Goal: Transaction & Acquisition: Purchase product/service

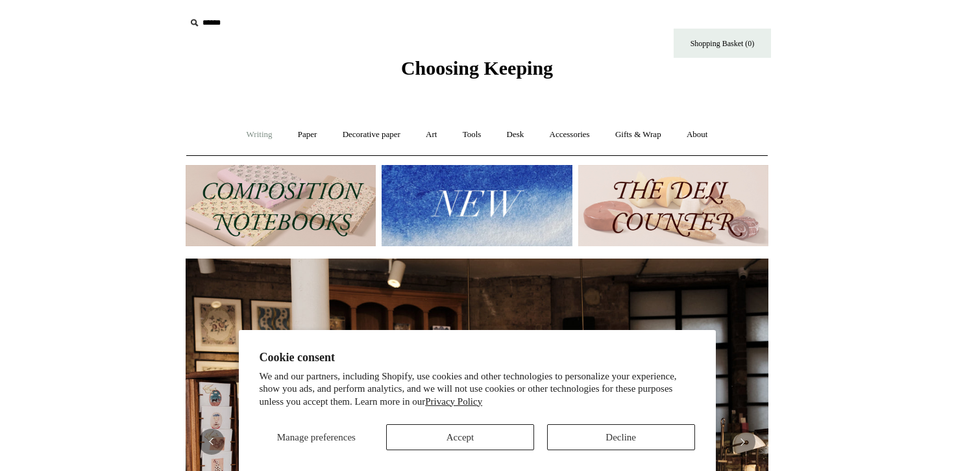
click at [257, 136] on link "Writing +" at bounding box center [259, 134] width 49 height 34
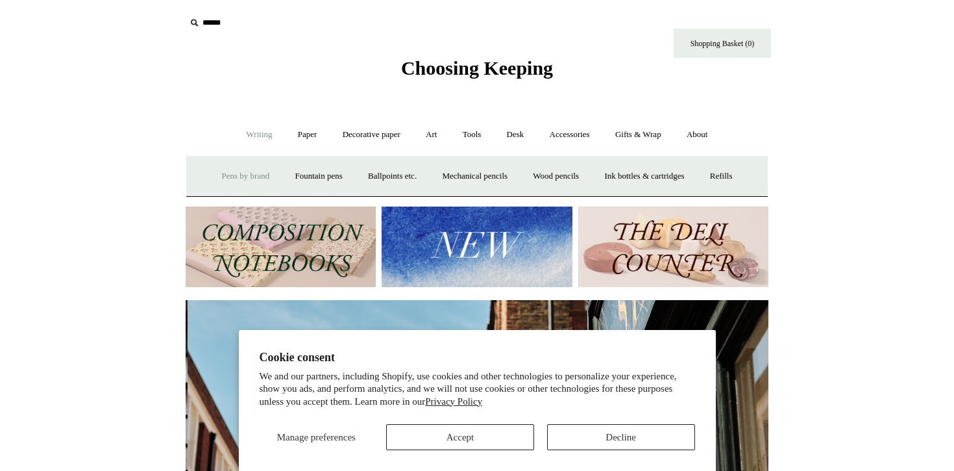
scroll to position [0, 583]
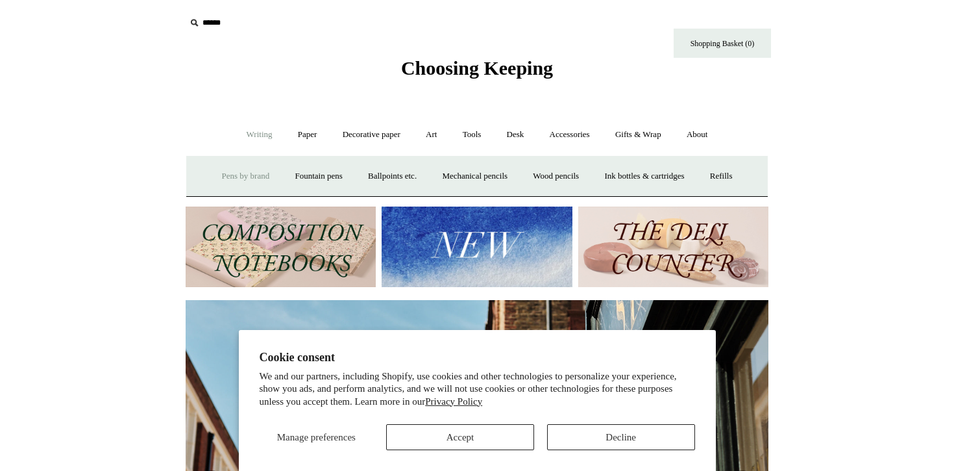
click at [241, 171] on link "Pens by brand +" at bounding box center [245, 176] width 71 height 34
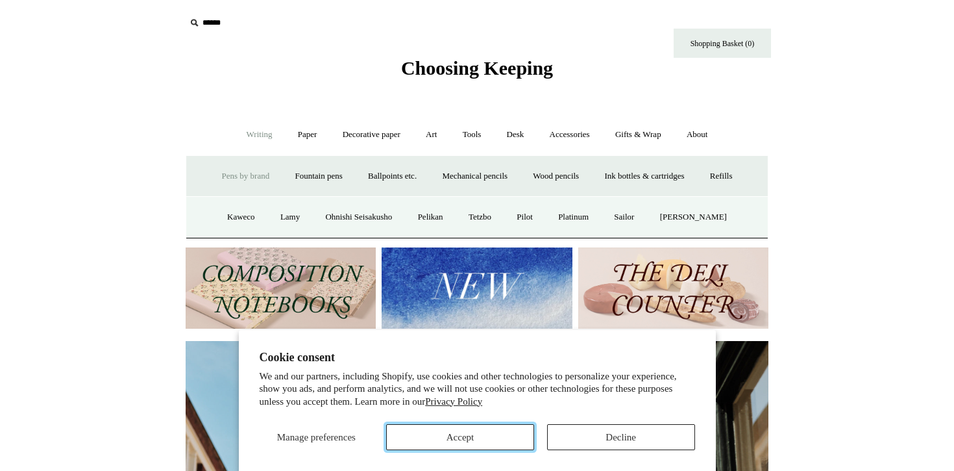
click at [500, 446] on button "Accept" at bounding box center [460, 437] width 148 height 26
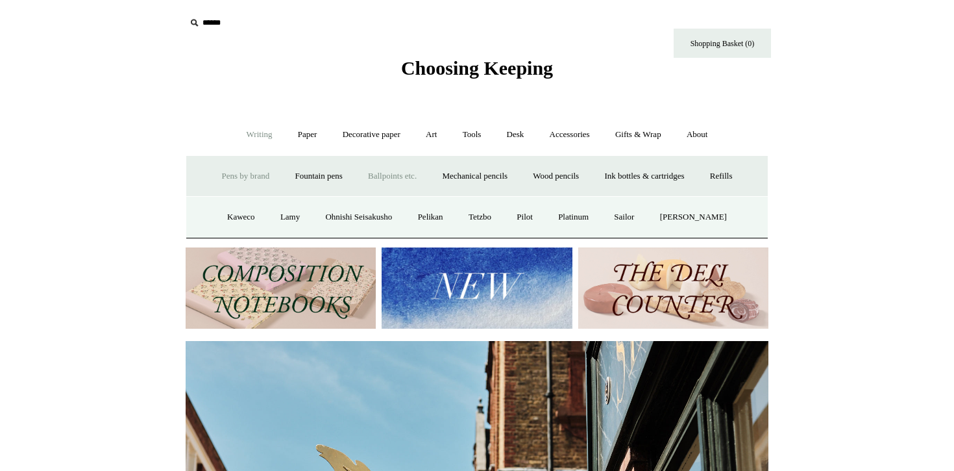
click at [391, 185] on link "Ballpoints etc. +" at bounding box center [392, 176] width 72 height 34
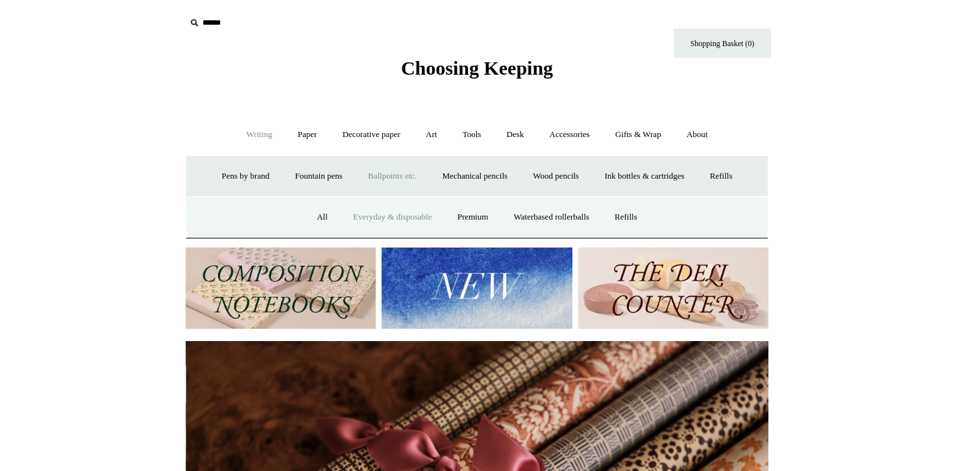
scroll to position [0, 1166]
click at [312, 216] on link "All" at bounding box center [322, 217] width 34 height 34
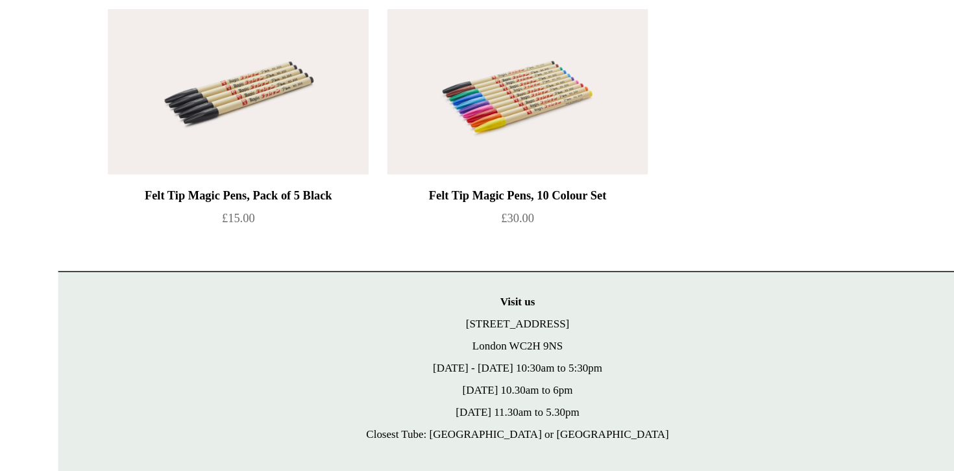
scroll to position [3974, 0]
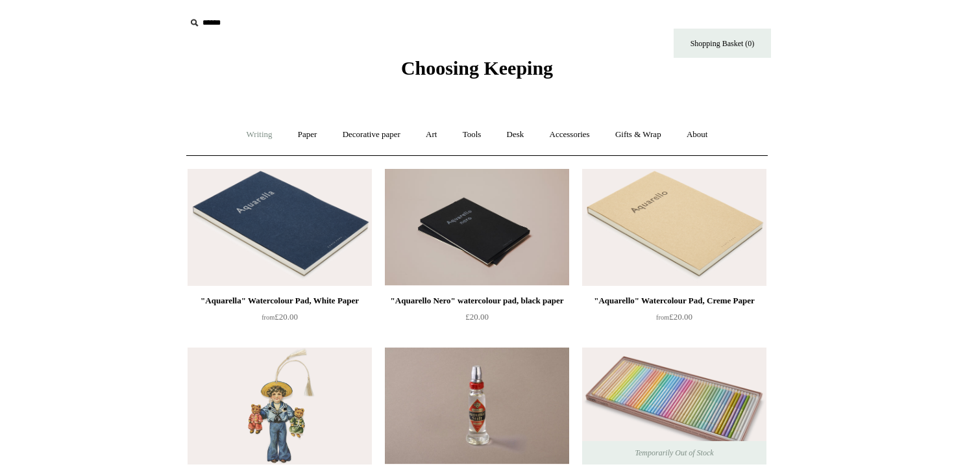
click at [251, 134] on link "Writing +" at bounding box center [259, 134] width 49 height 34
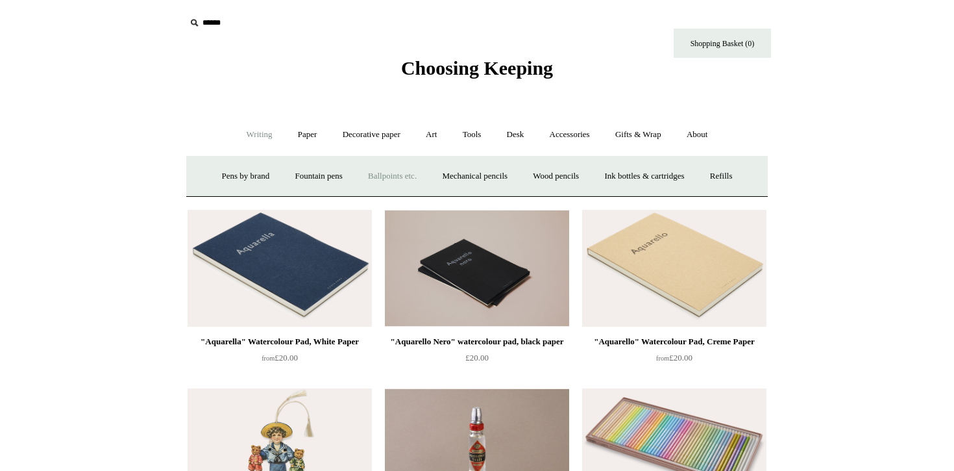
click at [360, 173] on link "Ballpoints etc. +" at bounding box center [392, 176] width 72 height 34
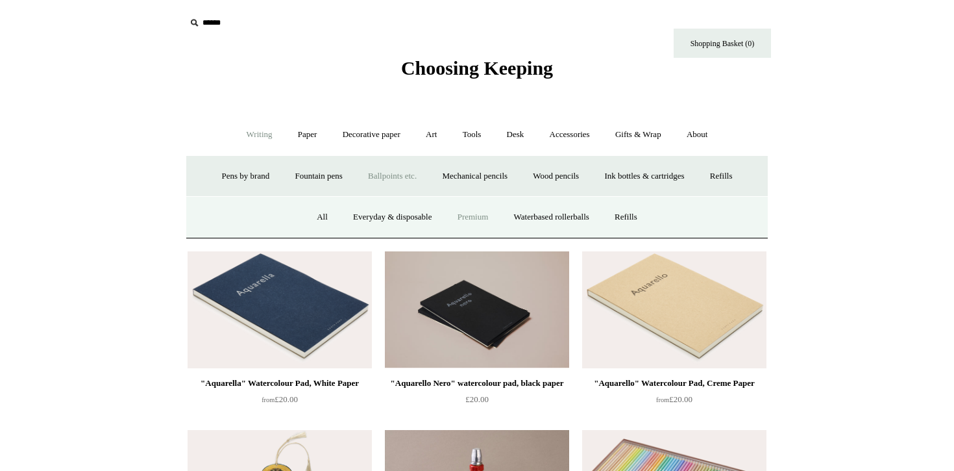
click at [464, 215] on link "Premium" at bounding box center [473, 217] width 55 height 34
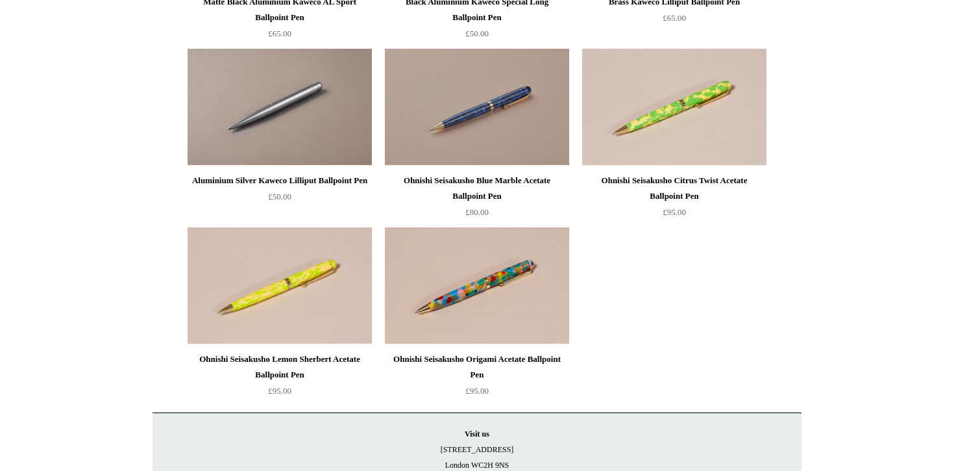
scroll to position [835, 0]
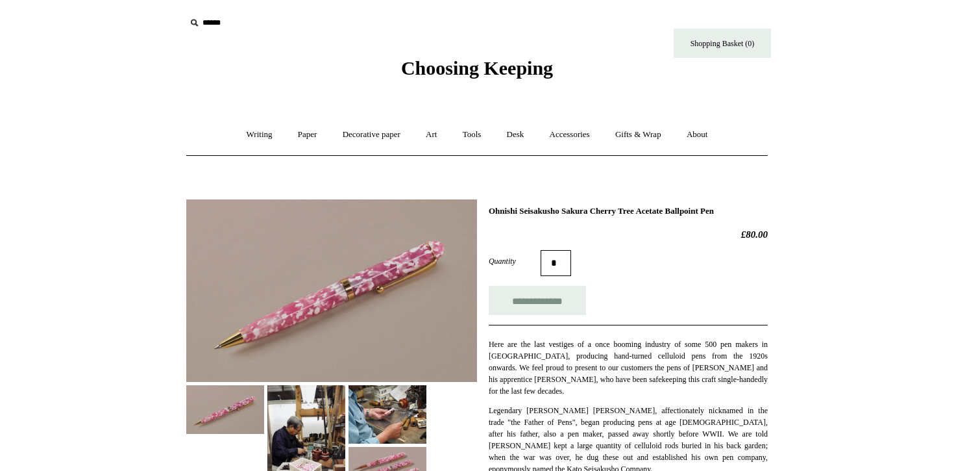
scroll to position [110, 0]
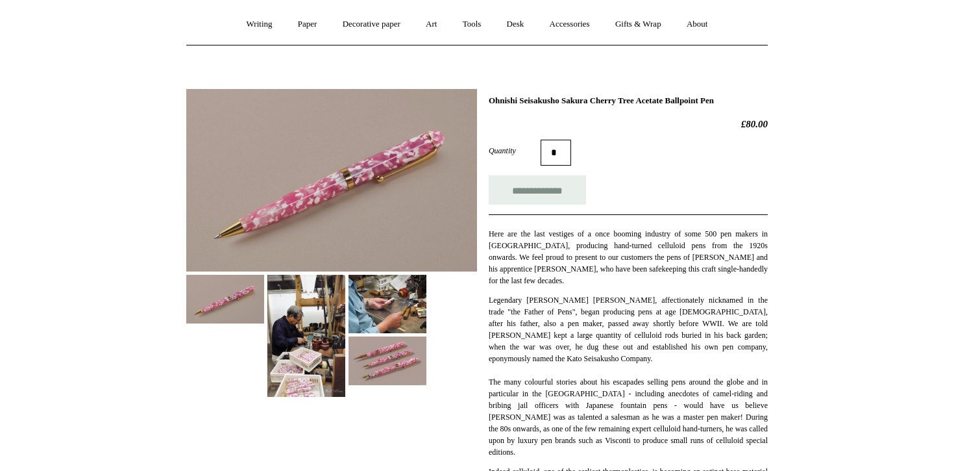
click at [374, 326] on img at bounding box center [388, 304] width 78 height 58
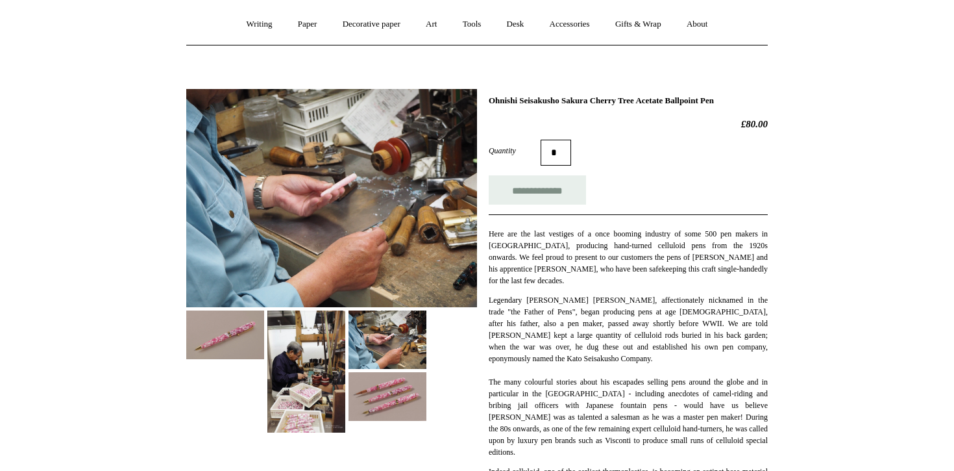
click at [327, 370] on img at bounding box center [306, 371] width 78 height 122
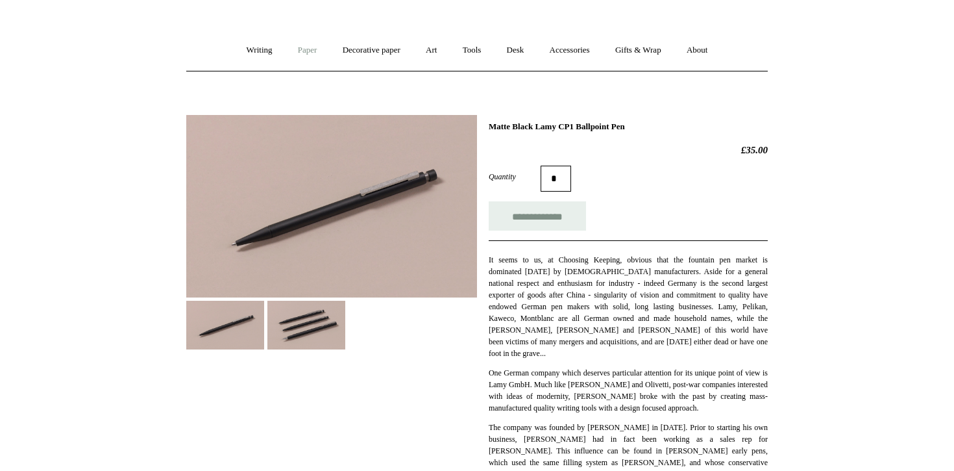
scroll to position [103, 0]
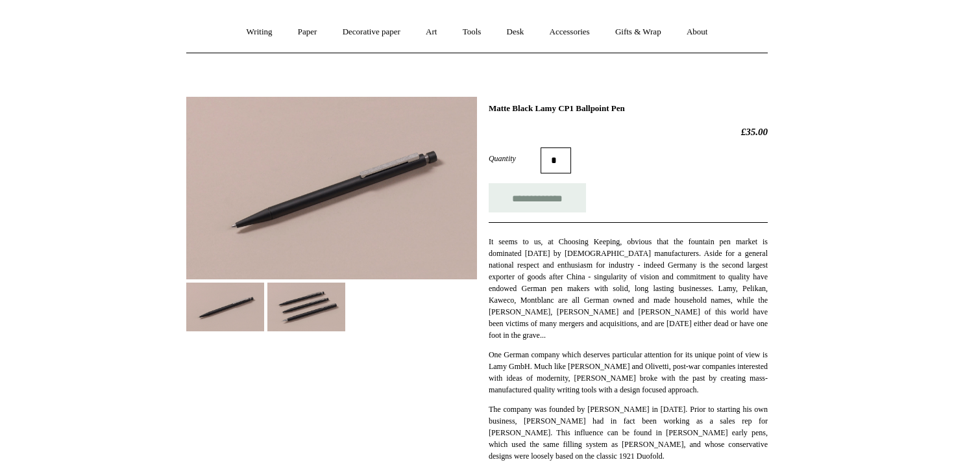
click at [313, 317] on img at bounding box center [306, 306] width 78 height 49
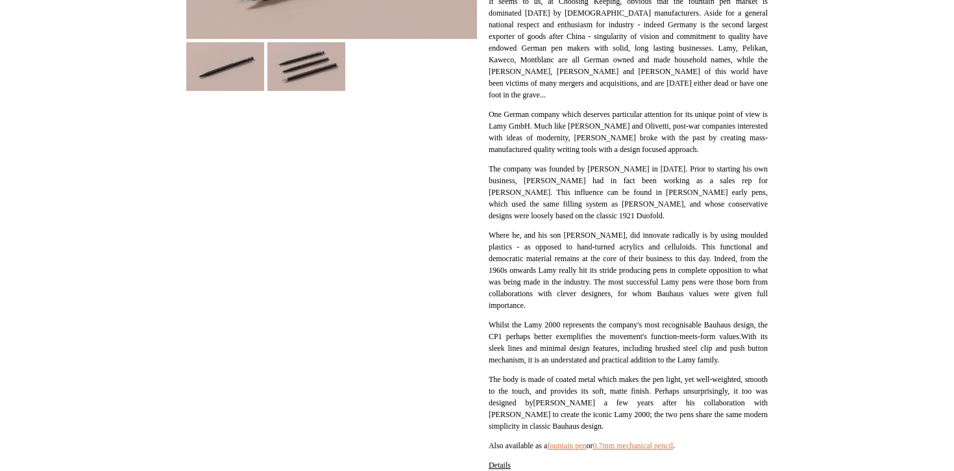
scroll to position [506, 0]
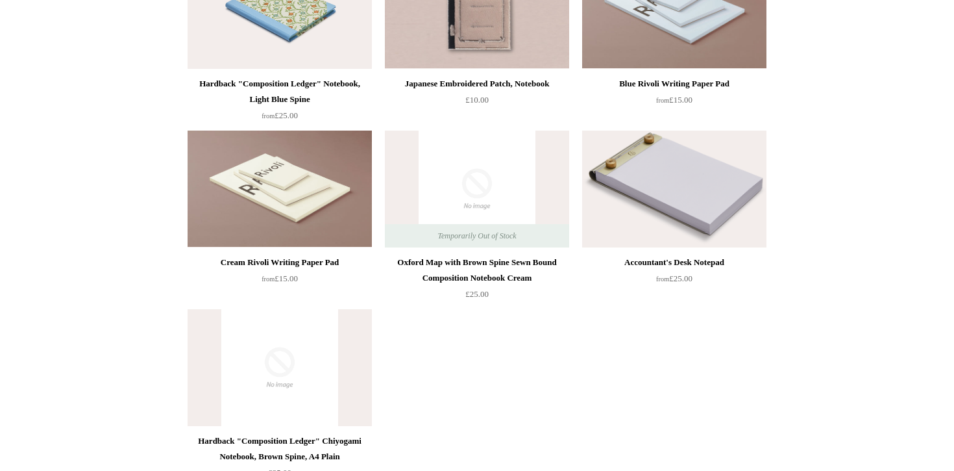
scroll to position [7358, 0]
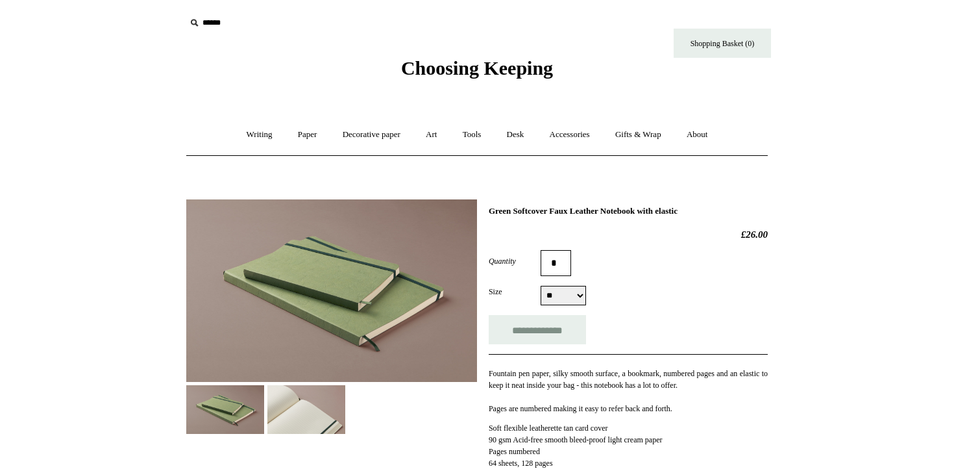
click at [574, 300] on select "** **" at bounding box center [563, 295] width 45 height 19
click at [564, 297] on select "** **" at bounding box center [563, 295] width 45 height 19
select select "**"
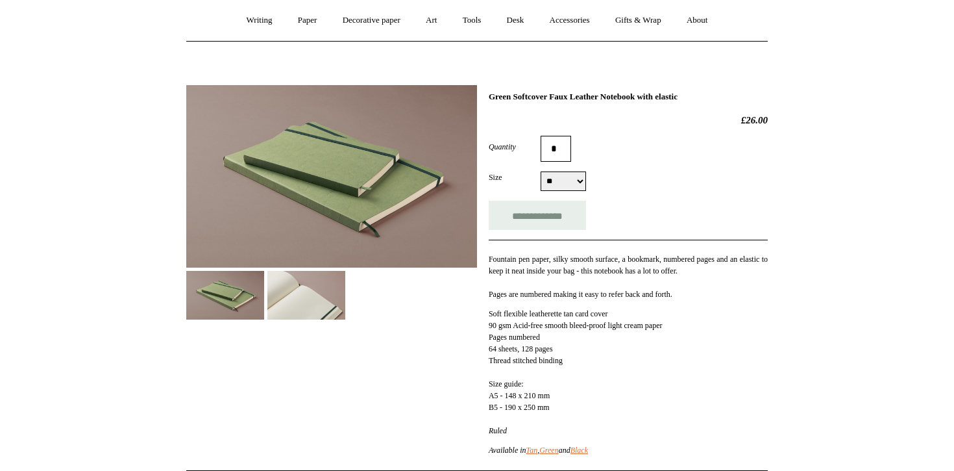
scroll to position [115, 0]
click at [318, 264] on img at bounding box center [331, 175] width 291 height 182
